Goal: Task Accomplishment & Management: Use online tool/utility

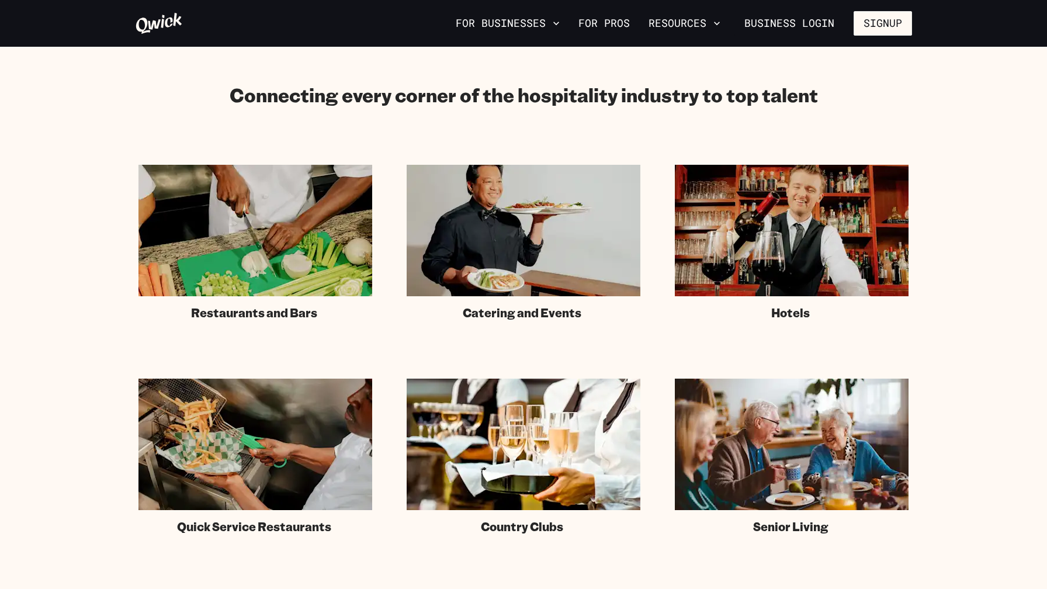
scroll to position [658, 0]
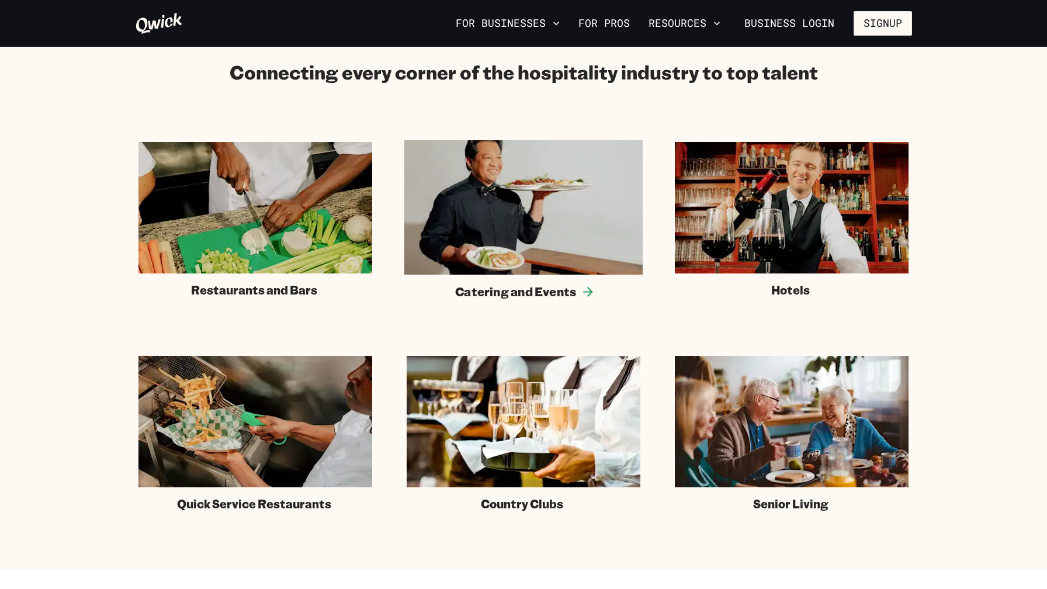
click at [448, 234] on img at bounding box center [523, 207] width 238 height 134
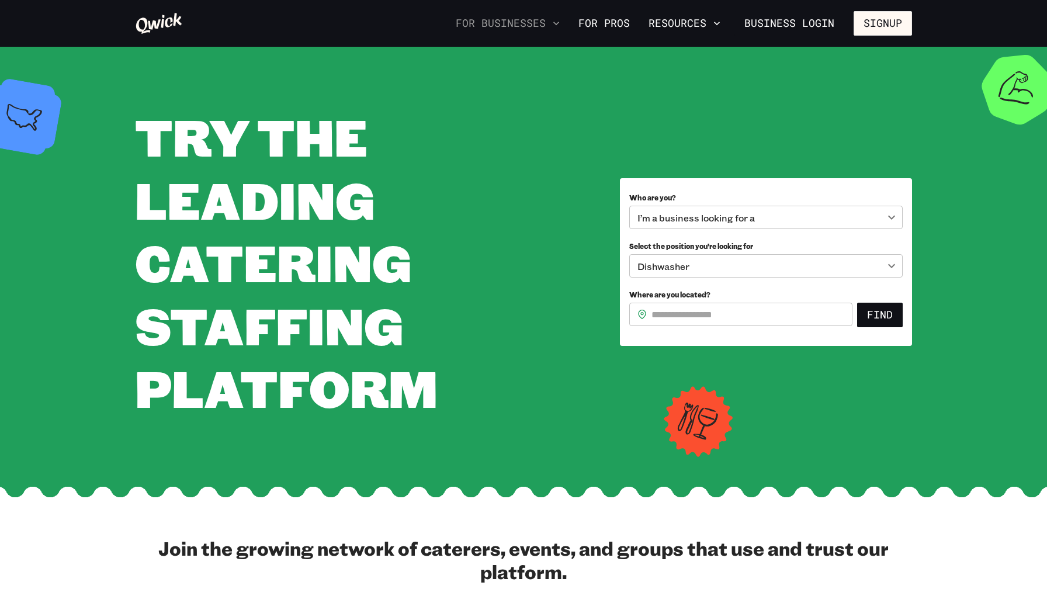
click at [522, 22] on button "For Businesses" at bounding box center [507, 23] width 113 height 20
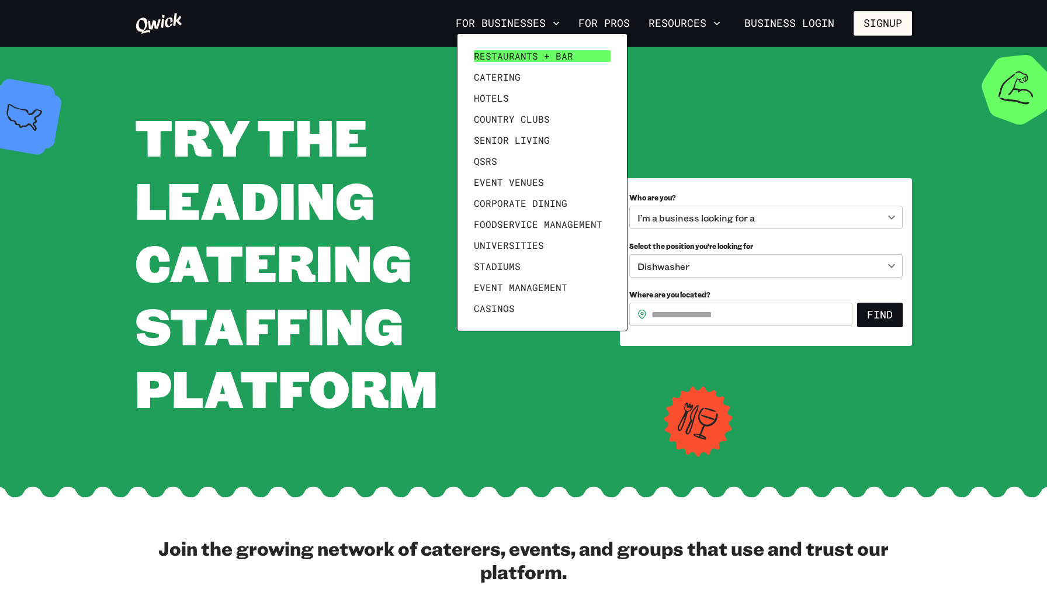
click at [518, 51] on span "Restaurants + Bar" at bounding box center [523, 56] width 99 height 12
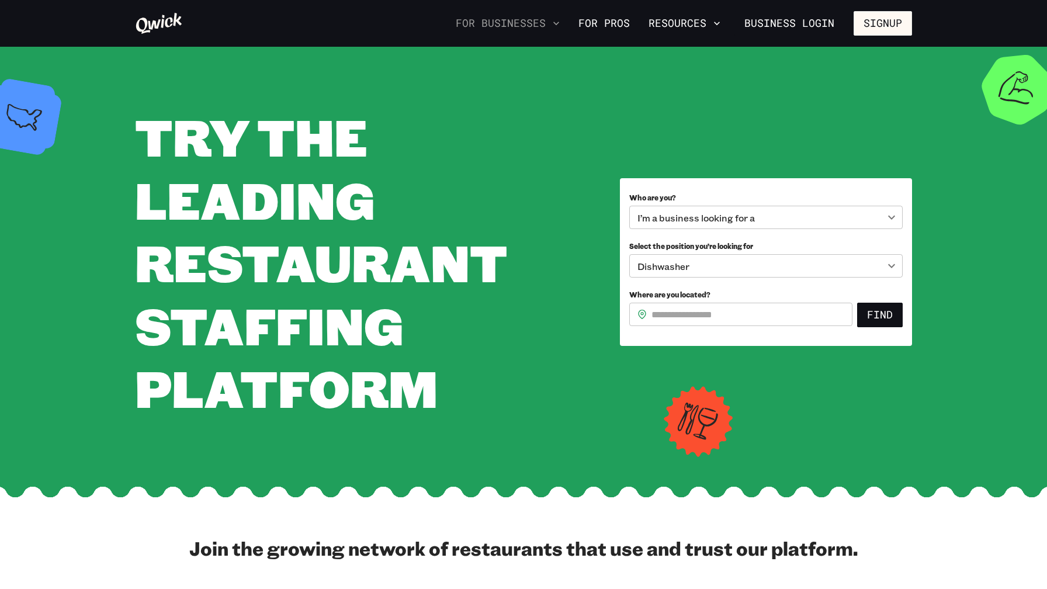
click at [539, 22] on button "For Businesses" at bounding box center [507, 23] width 113 height 20
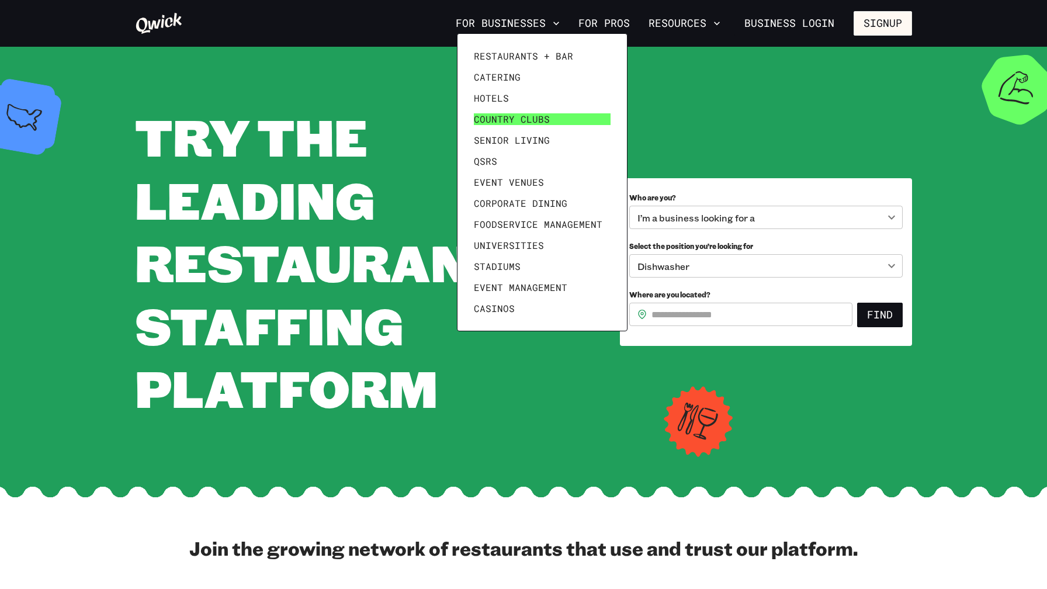
click at [503, 114] on span "Country Clubs" at bounding box center [512, 119] width 76 height 12
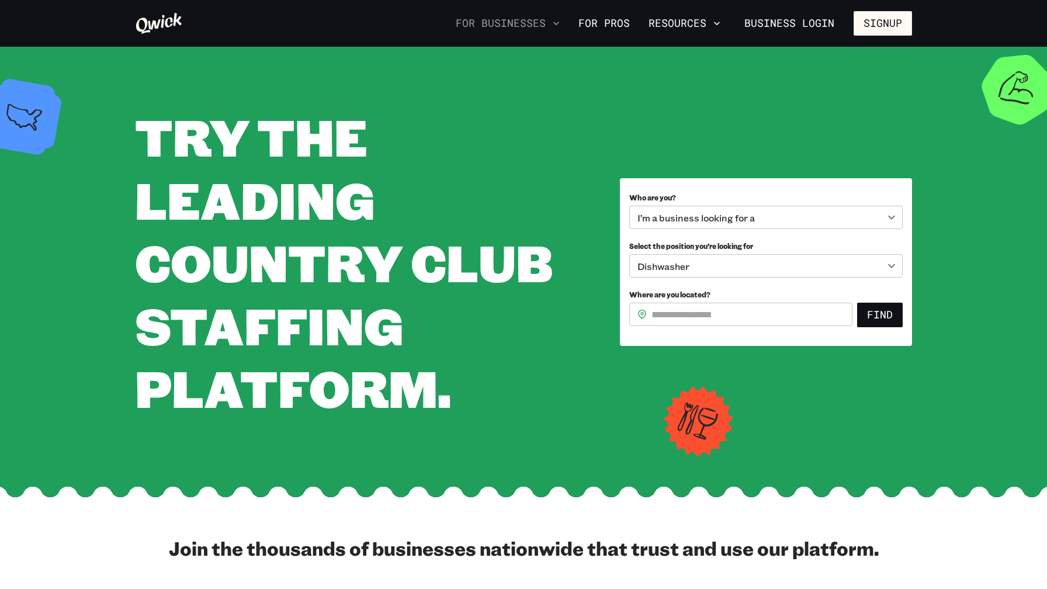
click at [519, 22] on button "For Businesses" at bounding box center [507, 23] width 113 height 20
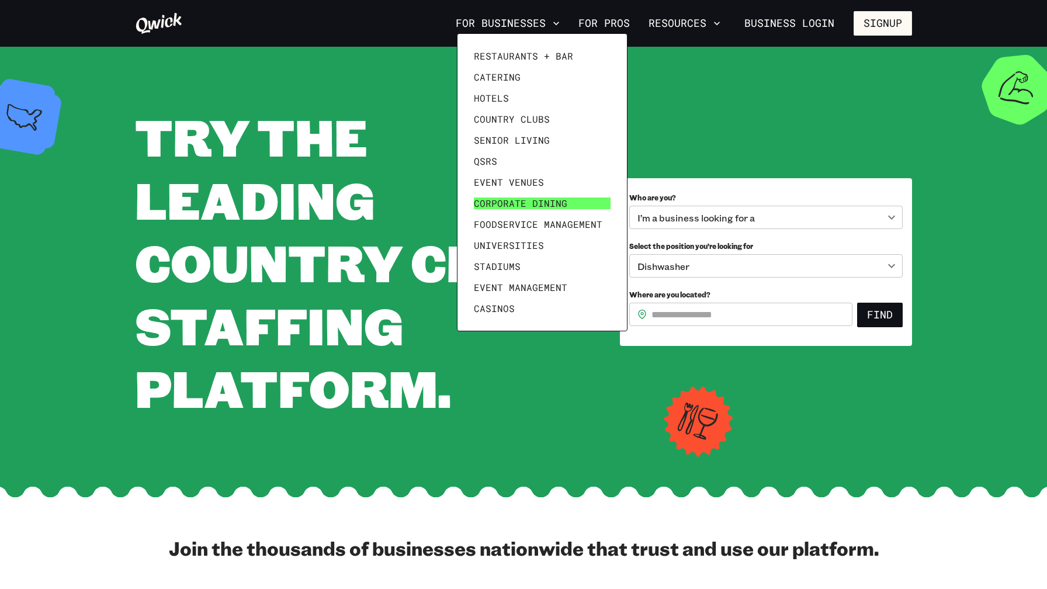
click at [498, 200] on span "Corporate Dining" at bounding box center [520, 203] width 93 height 12
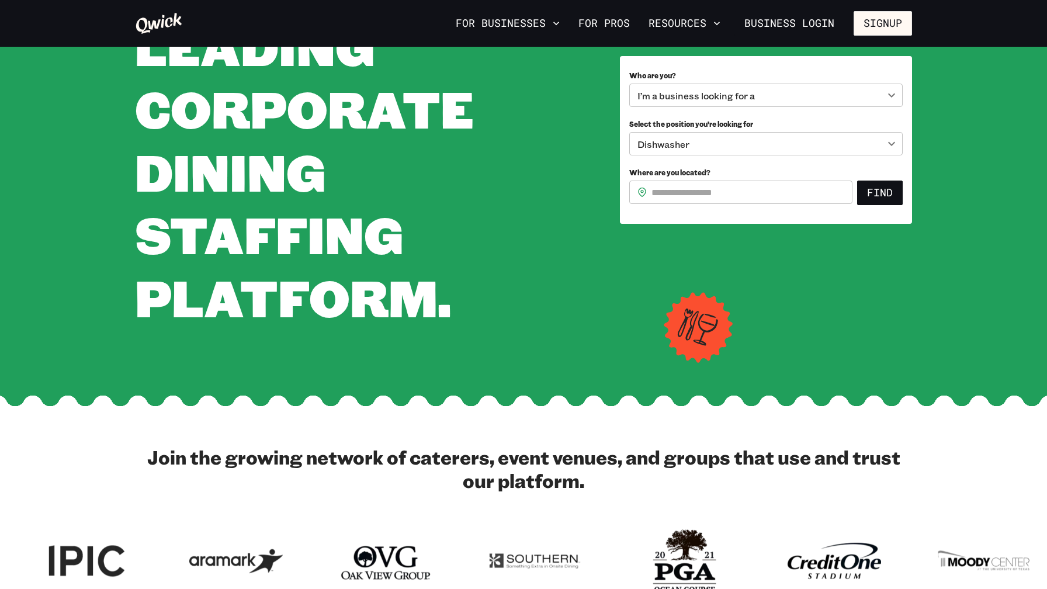
scroll to position [294, 0]
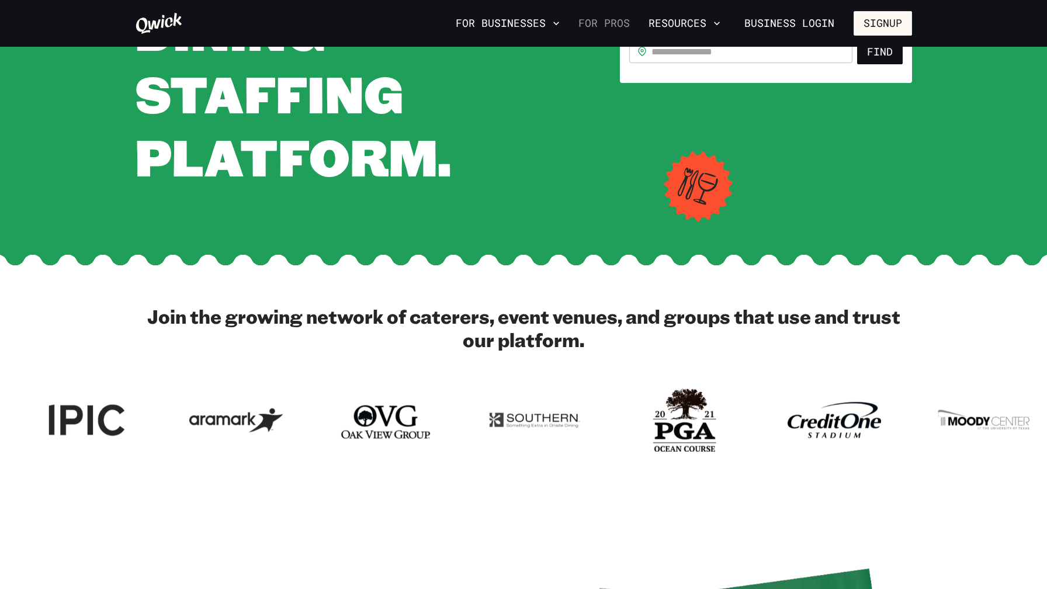
click at [613, 22] on link "For Pros" at bounding box center [603, 23] width 61 height 20
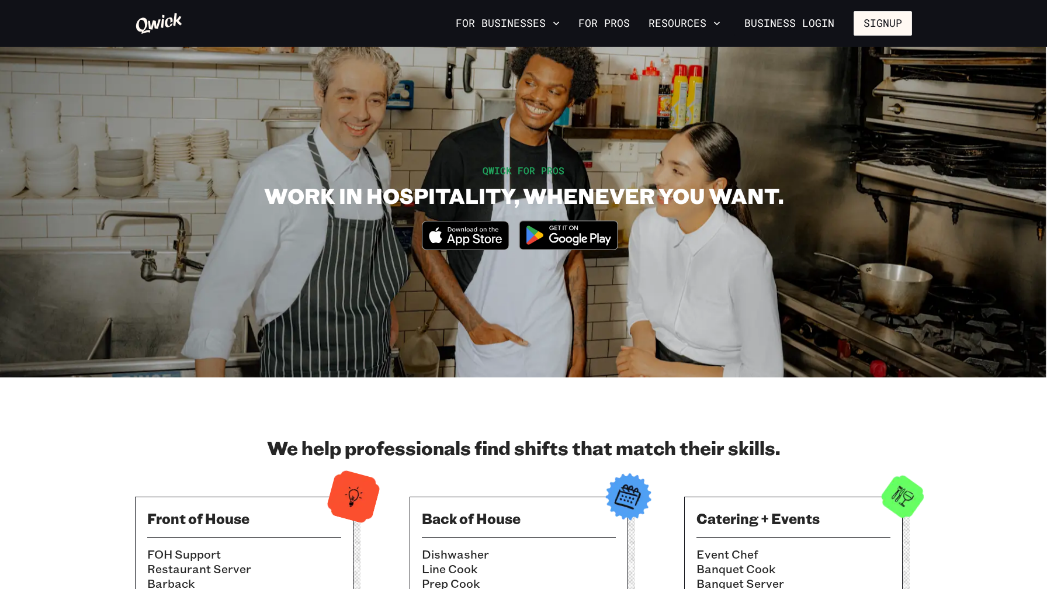
click at [172, 22] on icon at bounding box center [159, 23] width 48 height 23
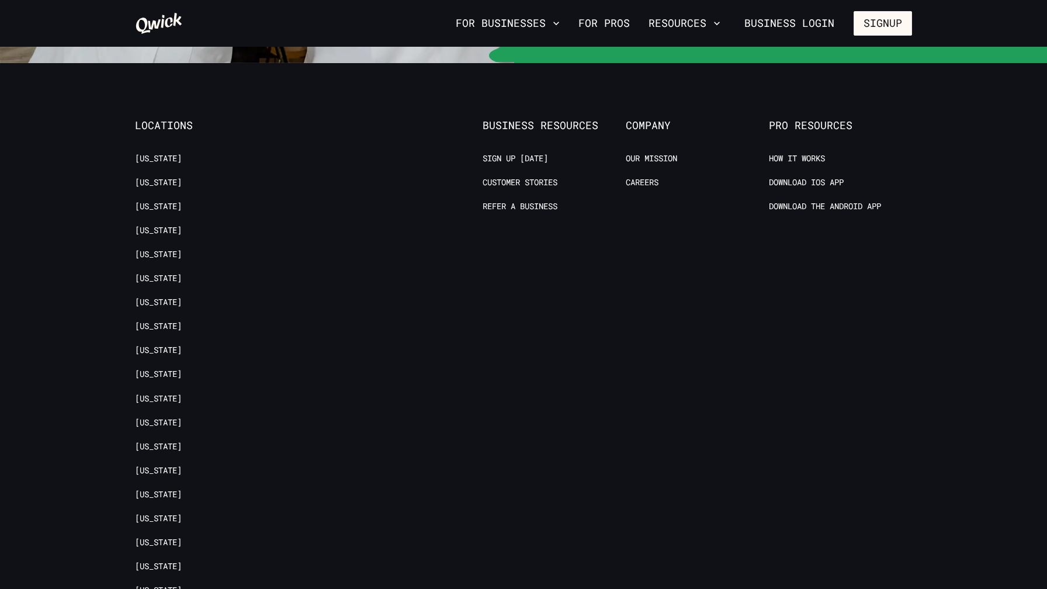
scroll to position [2696, 0]
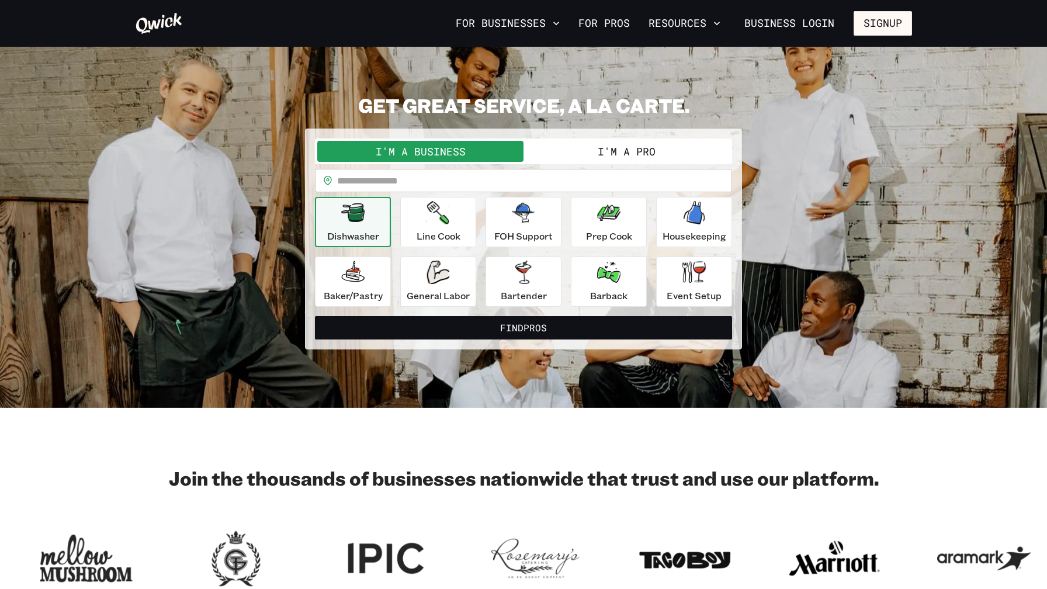
scroll to position [0, 0]
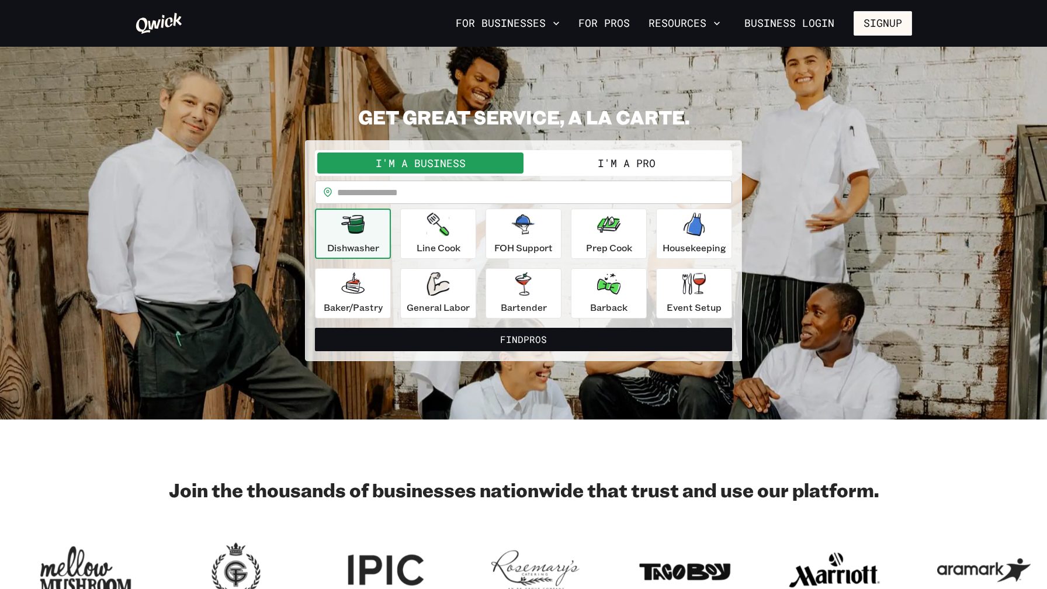
click at [625, 158] on button "I'm a Pro" at bounding box center [626, 162] width 206 height 21
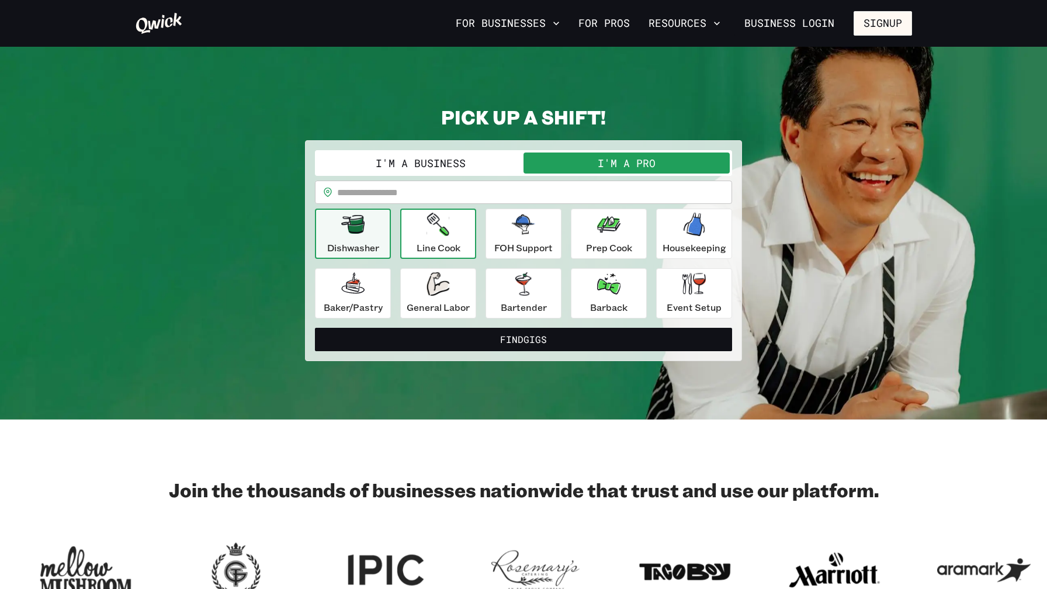
click at [452, 239] on div "Line Cook" at bounding box center [438, 234] width 44 height 42
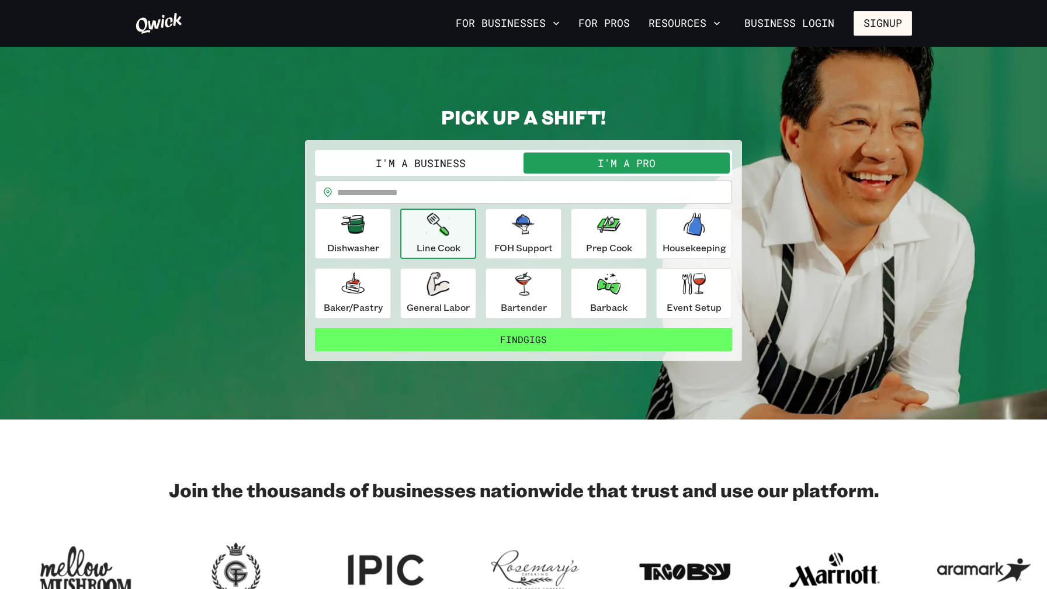
click at [511, 341] on button "Find Gigs" at bounding box center [523, 339] width 417 height 23
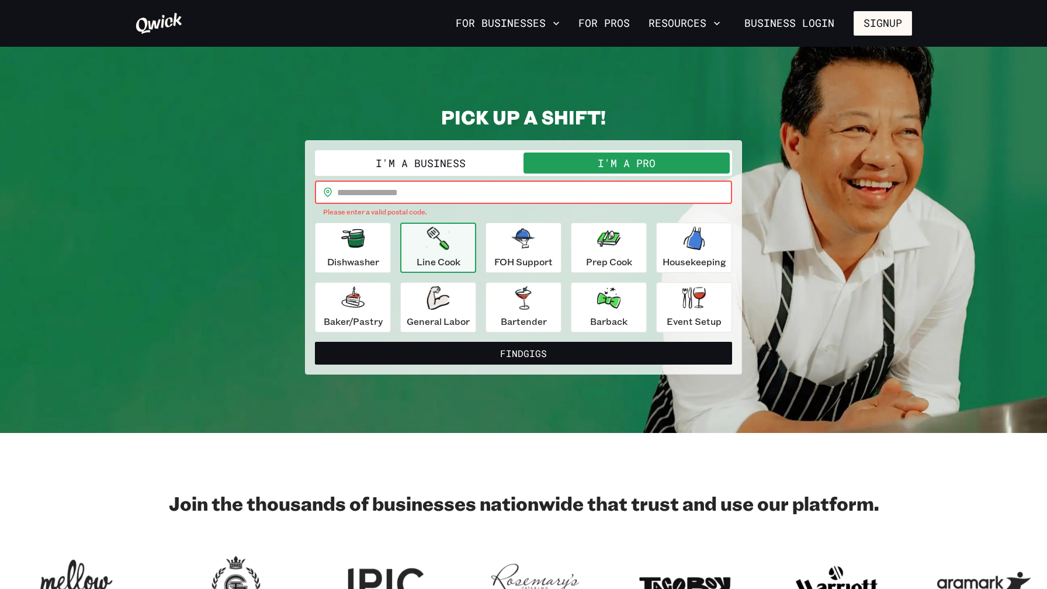
click at [415, 190] on input "text" at bounding box center [534, 191] width 395 height 23
type input "*****"
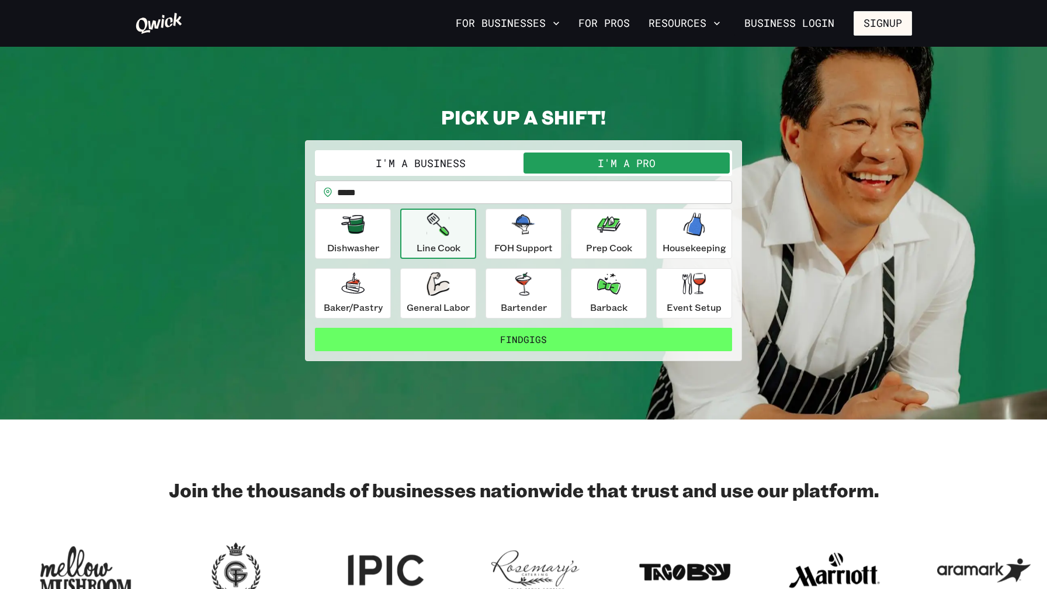
click at [526, 336] on button "Find Gigs" at bounding box center [523, 339] width 417 height 23
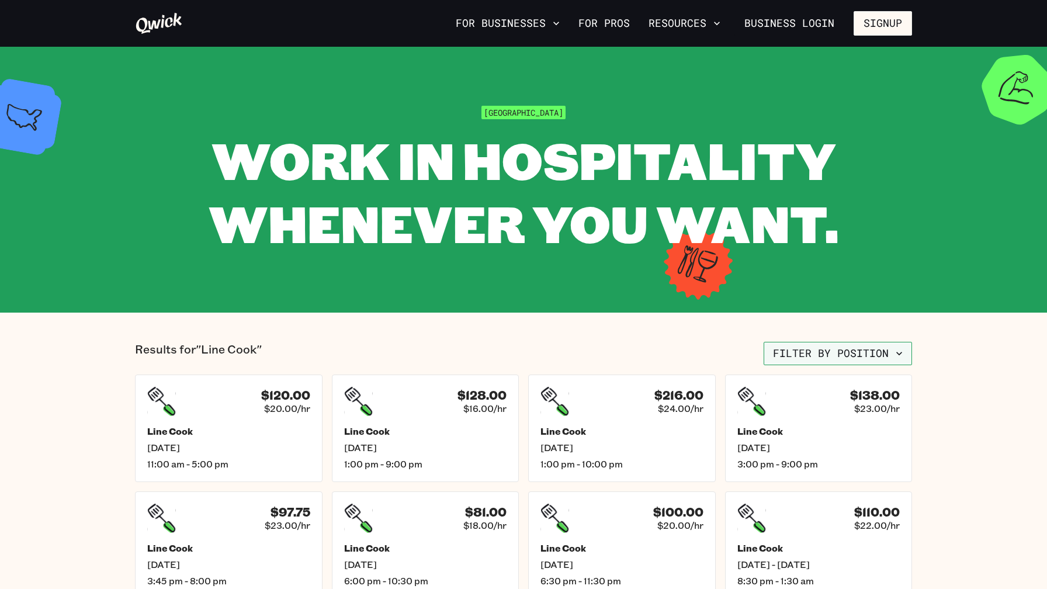
click at [809, 349] on button "Filter by position" at bounding box center [837, 353] width 148 height 23
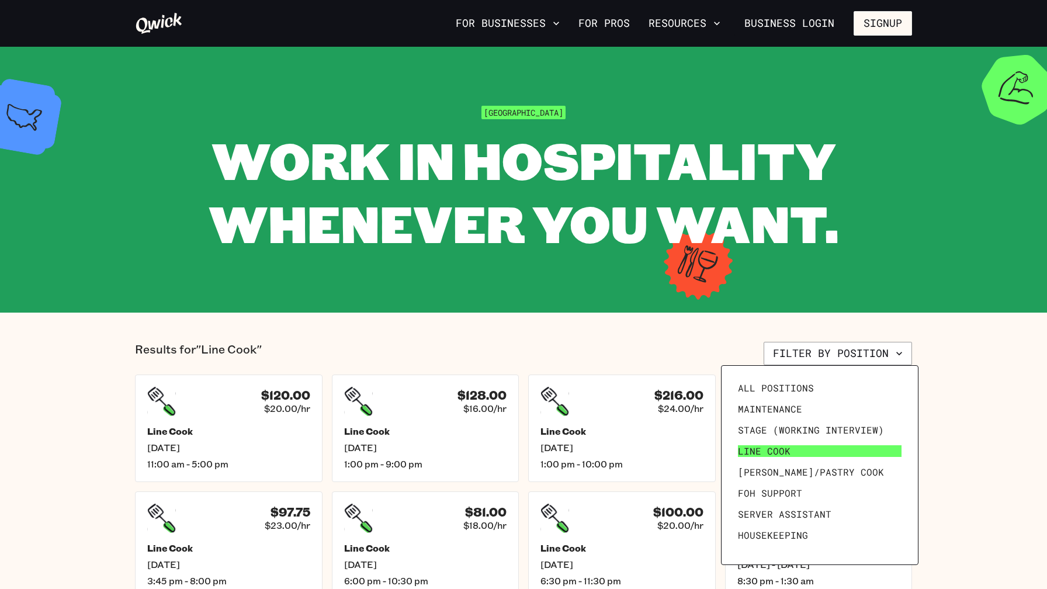
click at [765, 447] on span "Line Cook" at bounding box center [764, 451] width 53 height 12
click at [557, 27] on div at bounding box center [523, 294] width 1047 height 589
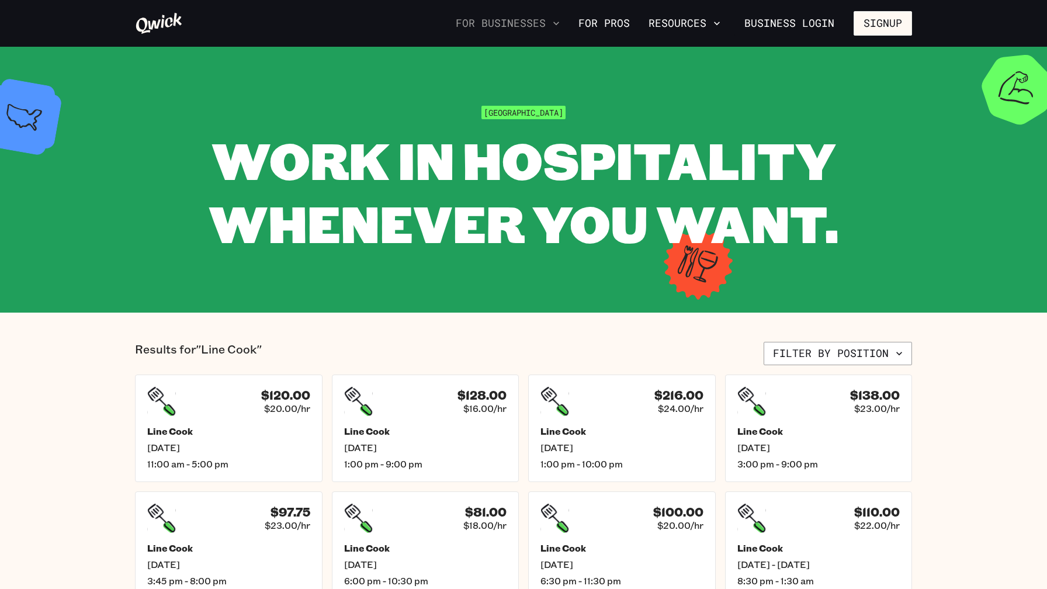
click at [556, 25] on icon "button" at bounding box center [556, 24] width 12 height 12
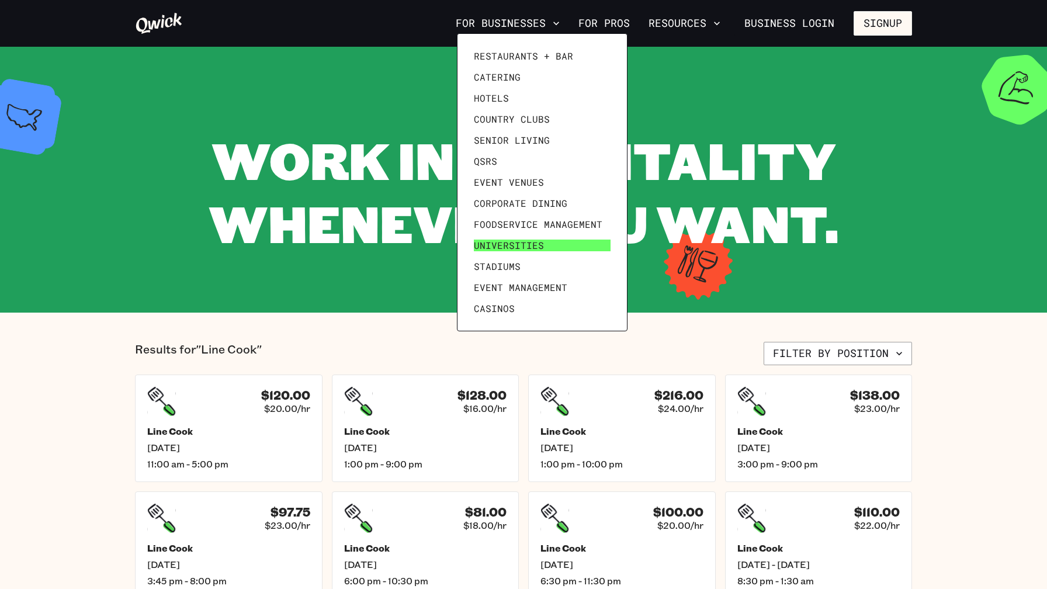
click at [530, 244] on span "Universities" at bounding box center [509, 245] width 70 height 12
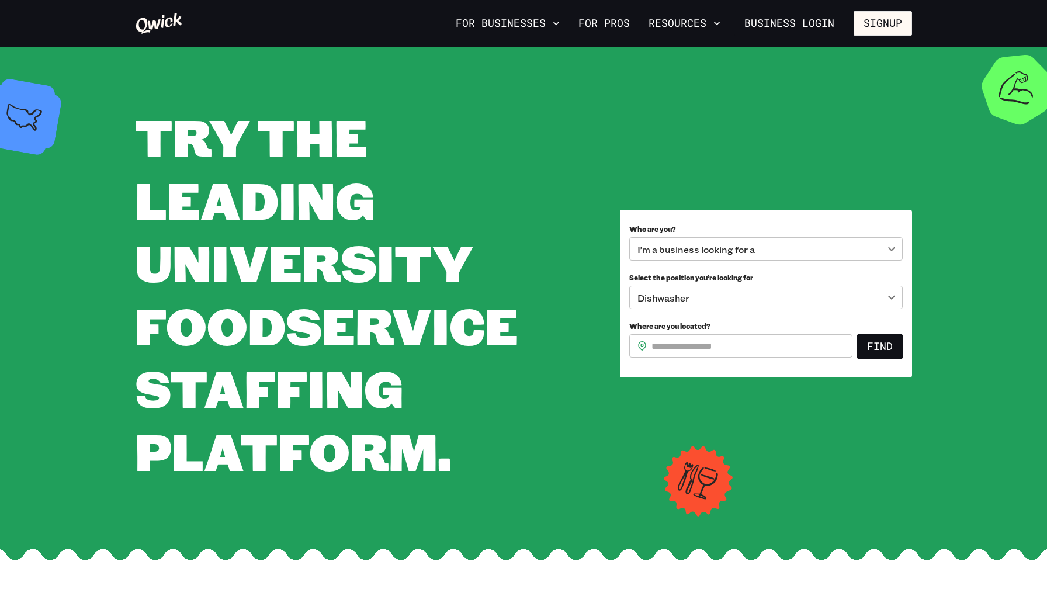
click at [171, 29] on icon at bounding box center [159, 23] width 48 height 23
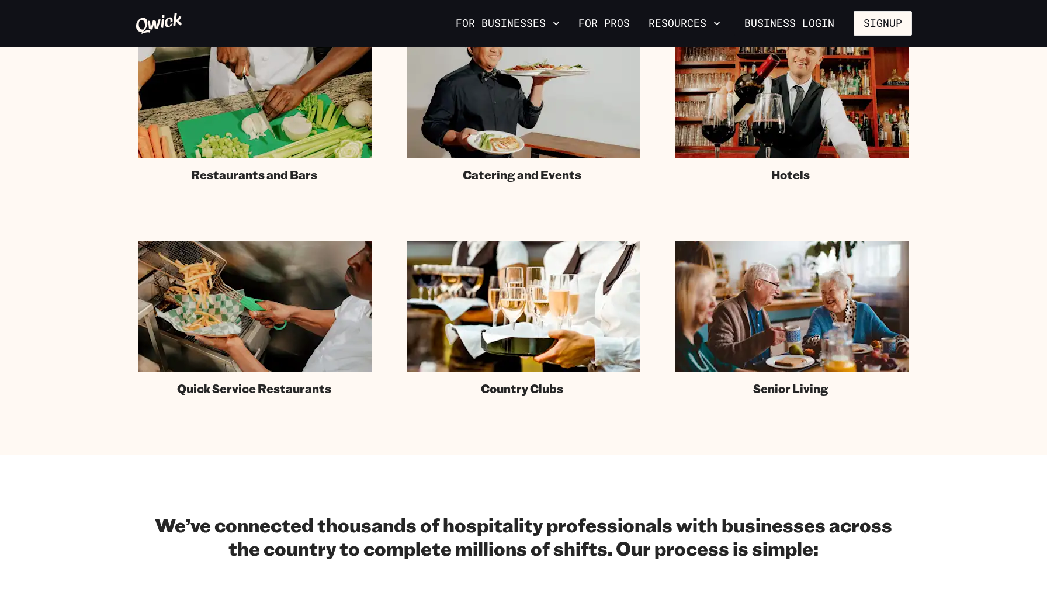
scroll to position [784, 0]
